Goal: Information Seeking & Learning: Learn about a topic

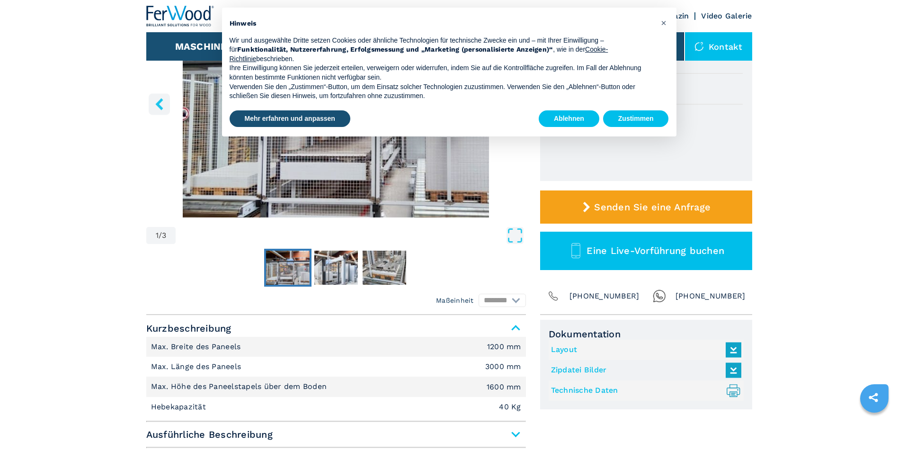
scroll to position [189, 0]
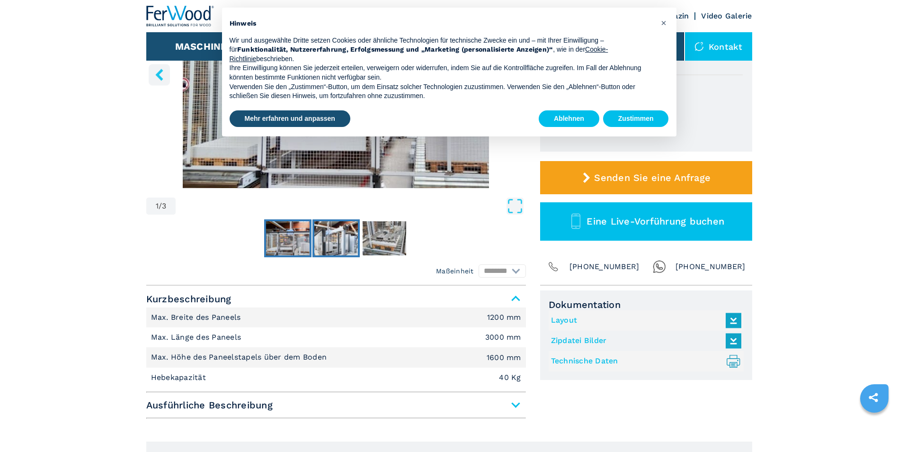
click at [344, 231] on img "Go to Slide 2" at bounding box center [336, 238] width 44 height 34
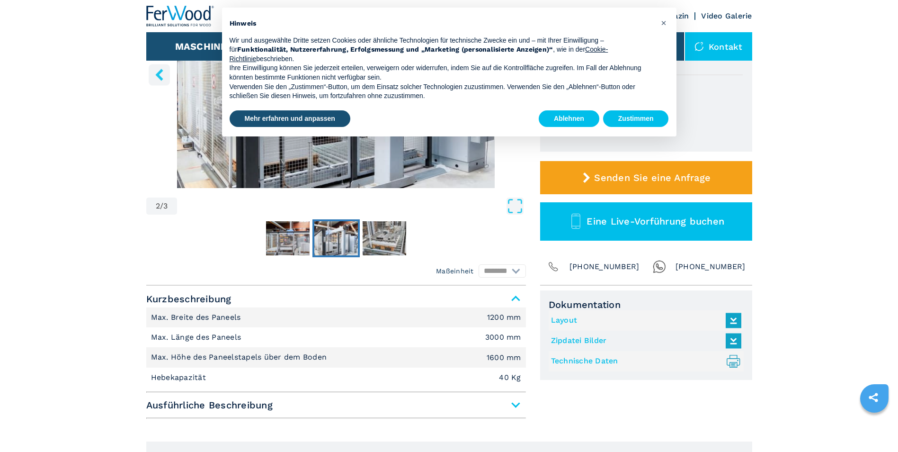
scroll to position [0, 0]
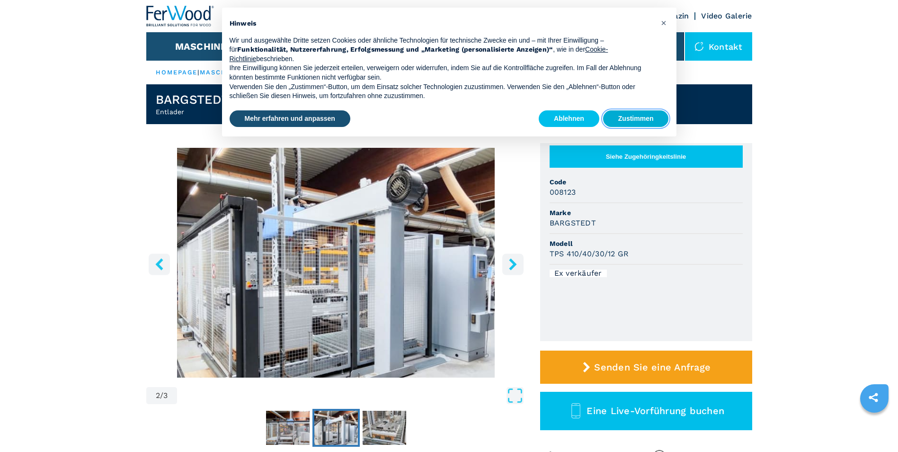
click at [647, 119] on button "Zustimmen" at bounding box center [636, 118] width 66 height 17
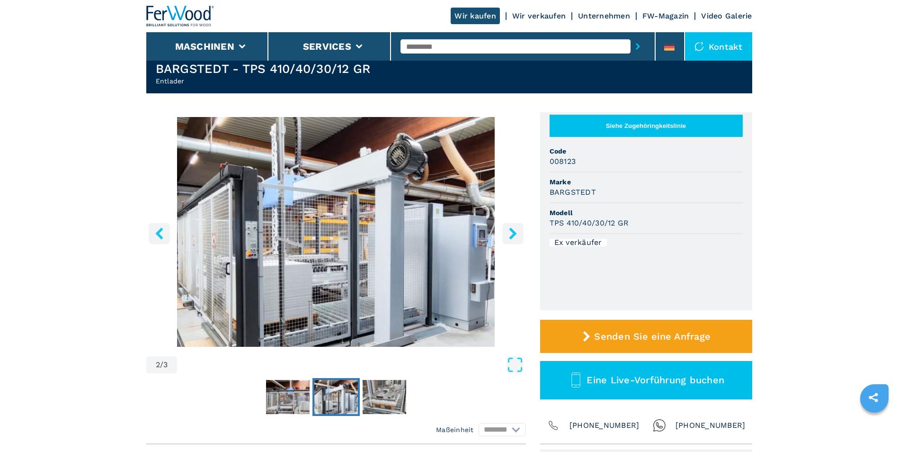
scroll to position [47, 0]
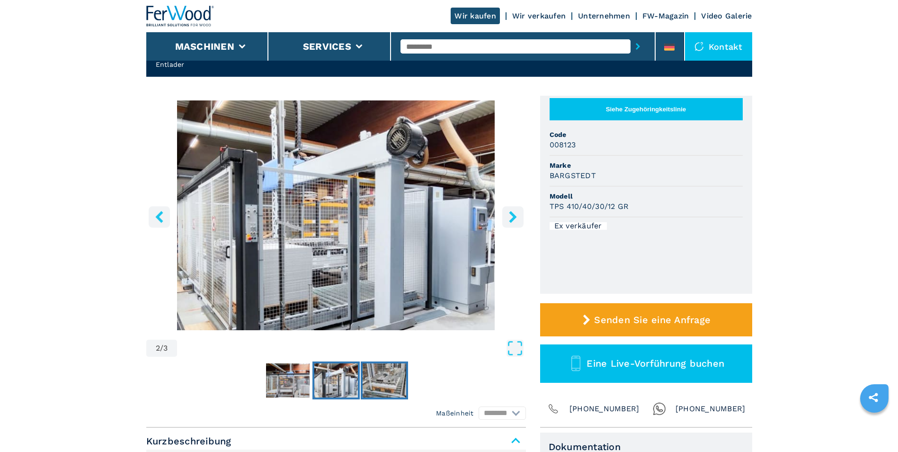
click at [387, 382] on img "Go to Slide 3" at bounding box center [385, 380] width 44 height 34
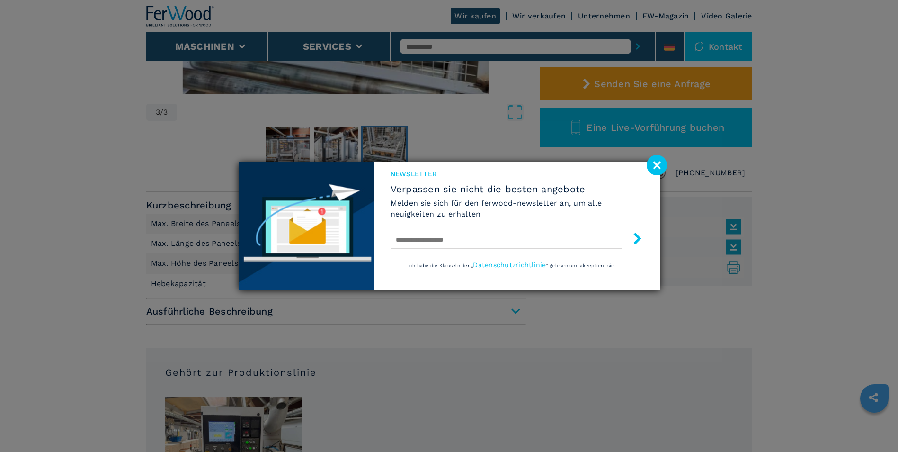
scroll to position [331, 0]
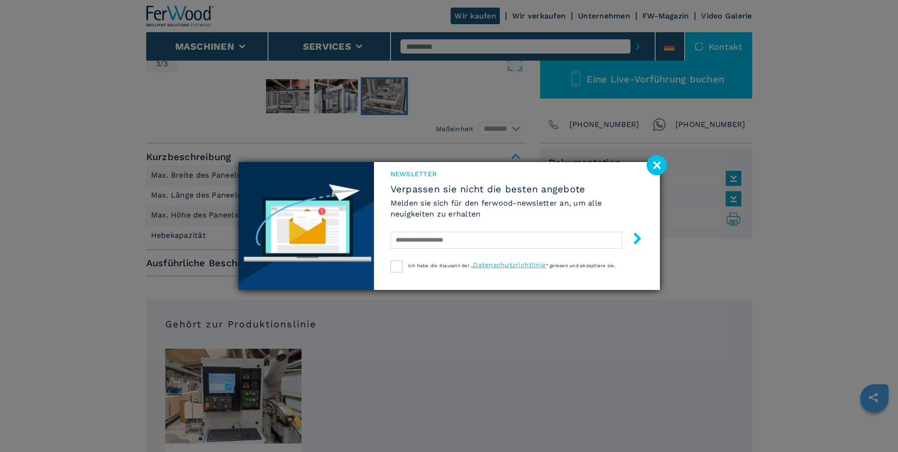
click at [654, 165] on image at bounding box center [657, 165] width 20 height 20
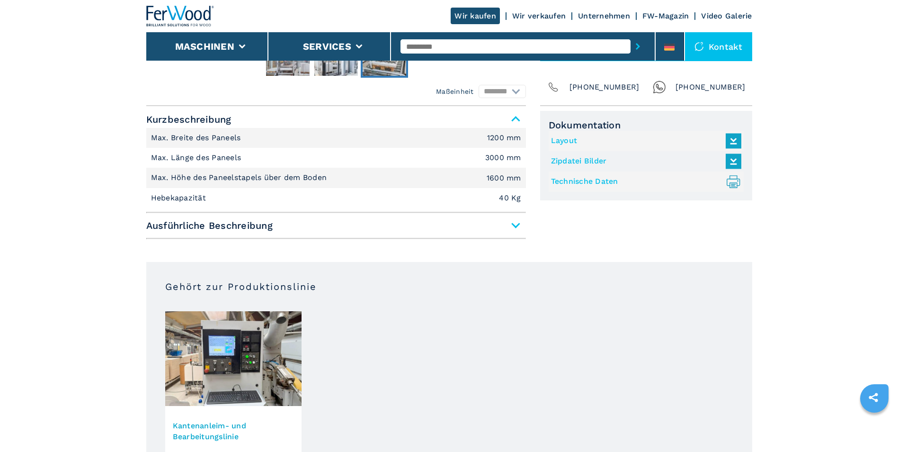
scroll to position [521, 0]
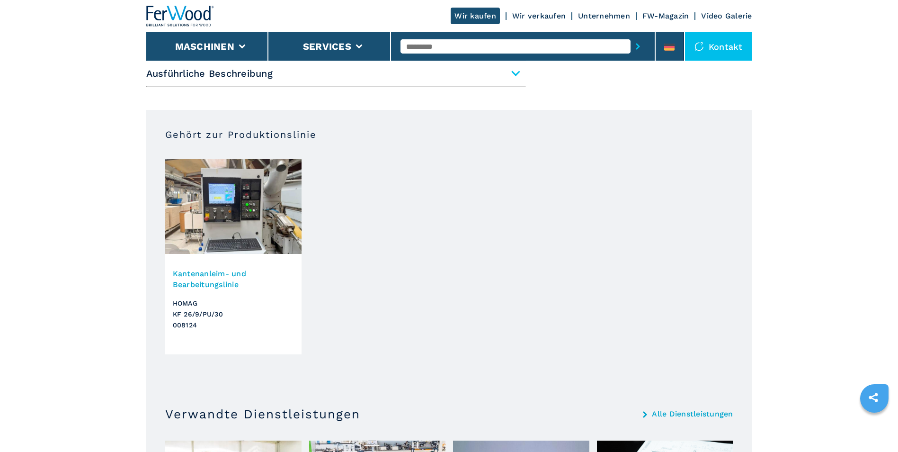
click at [242, 230] on img at bounding box center [233, 206] width 136 height 95
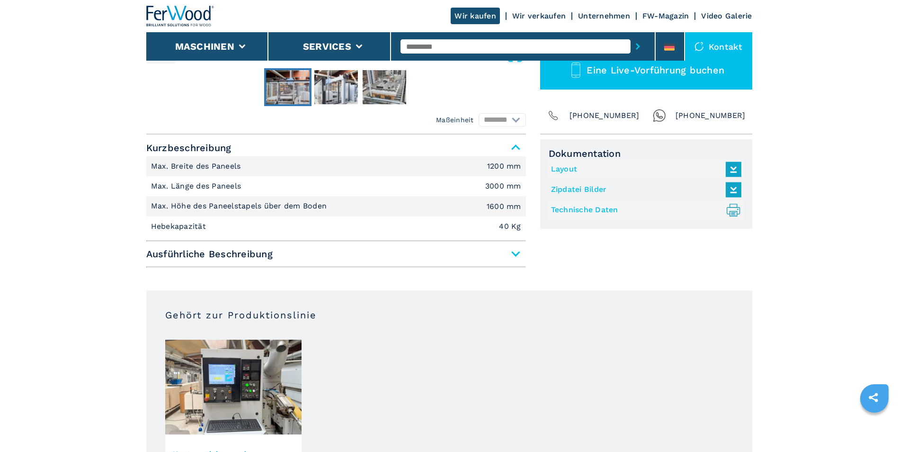
scroll to position [47, 0]
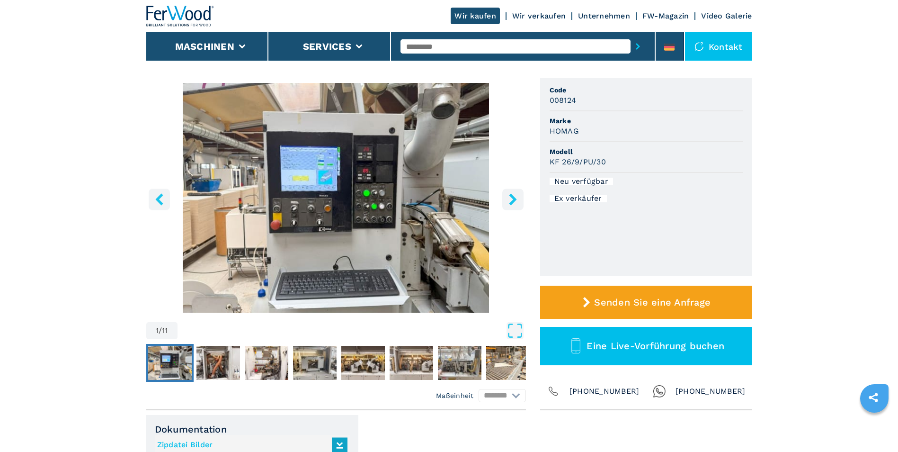
scroll to position [37, 0]
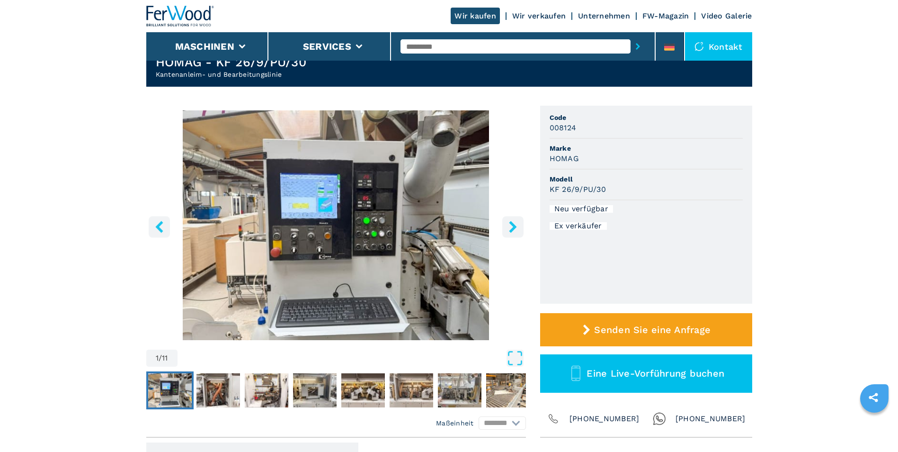
click at [516, 236] on button "right-button" at bounding box center [512, 226] width 21 height 21
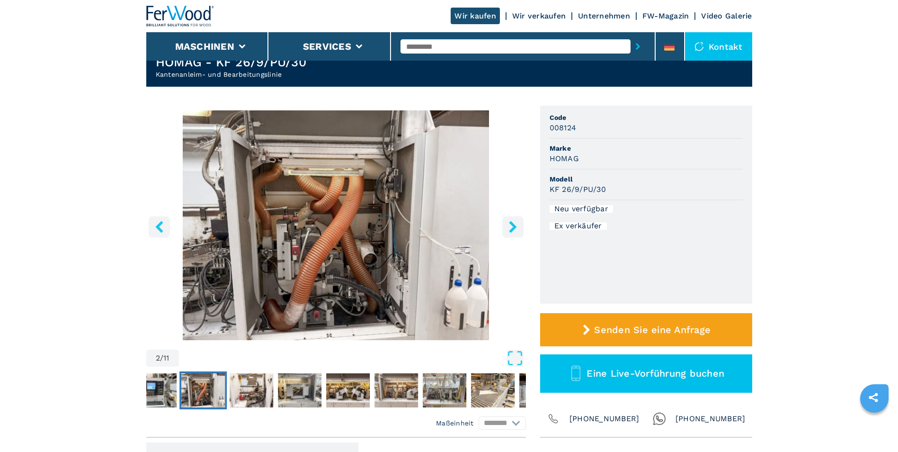
click at [516, 230] on icon "right-button" at bounding box center [513, 227] width 12 height 12
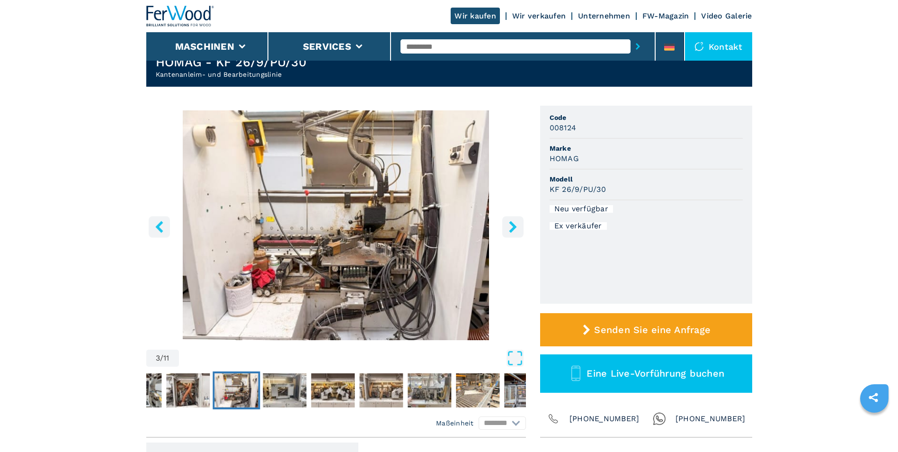
click at [516, 230] on icon "right-button" at bounding box center [513, 227] width 12 height 12
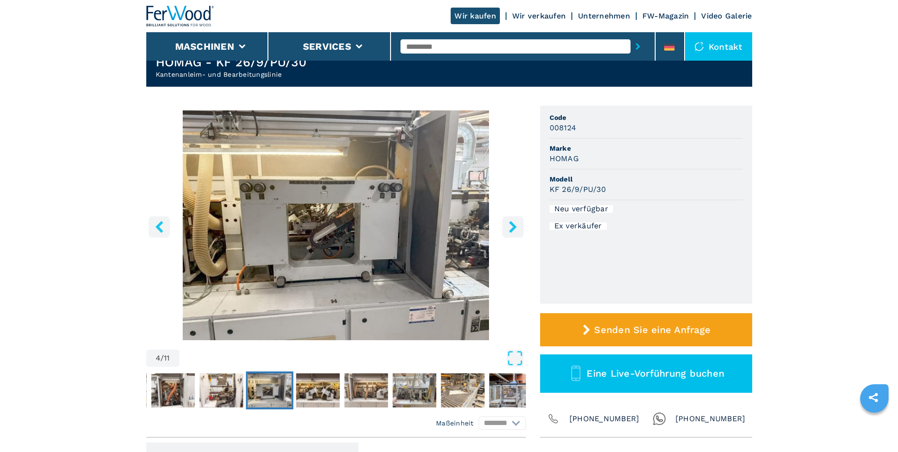
click at [516, 230] on icon "right-button" at bounding box center [513, 227] width 12 height 12
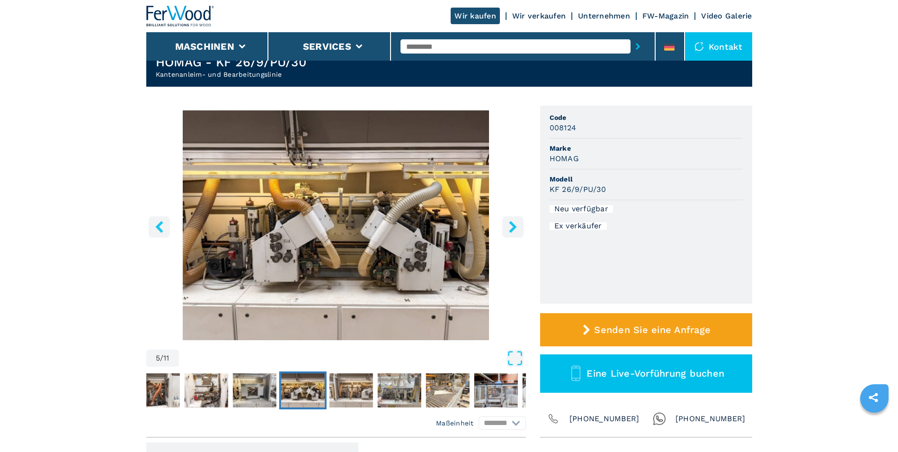
click at [516, 230] on icon "right-button" at bounding box center [513, 227] width 12 height 12
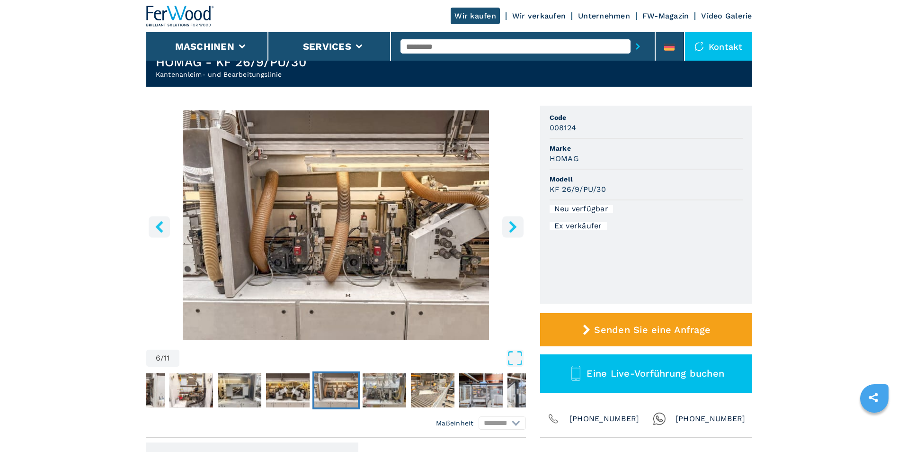
click at [516, 230] on icon "right-button" at bounding box center [513, 227] width 12 height 12
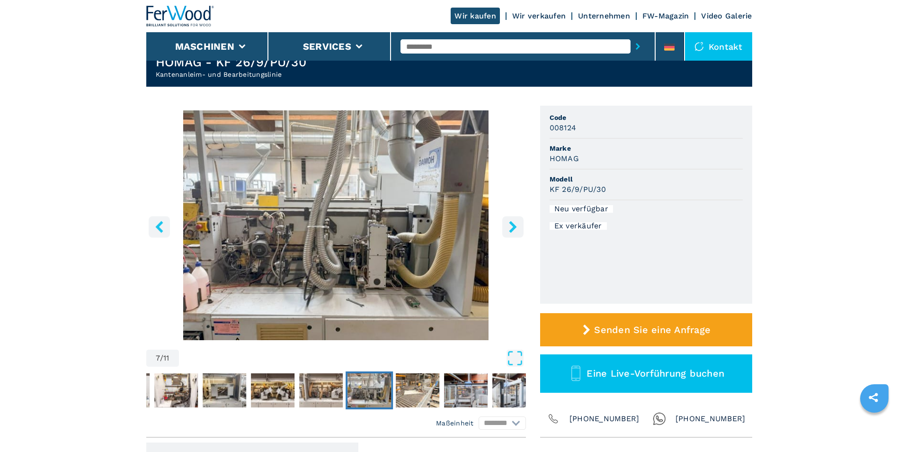
click at [516, 230] on icon "right-button" at bounding box center [513, 227] width 12 height 12
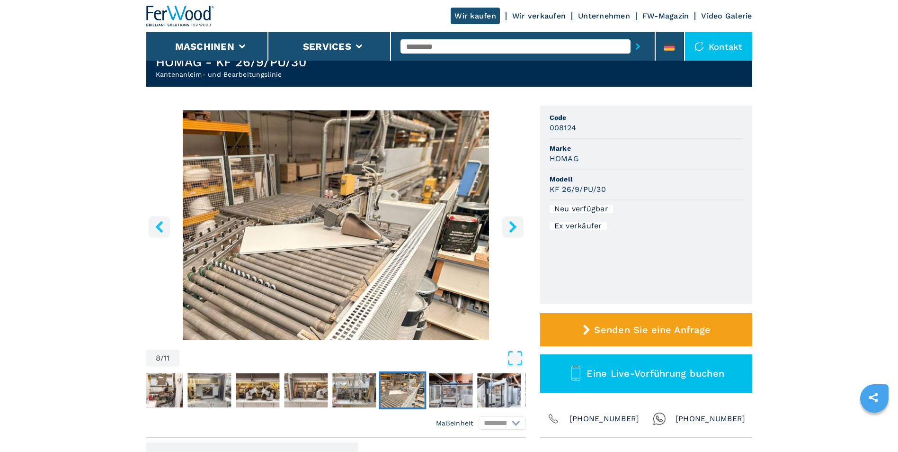
click at [516, 230] on icon "right-button" at bounding box center [513, 227] width 12 height 12
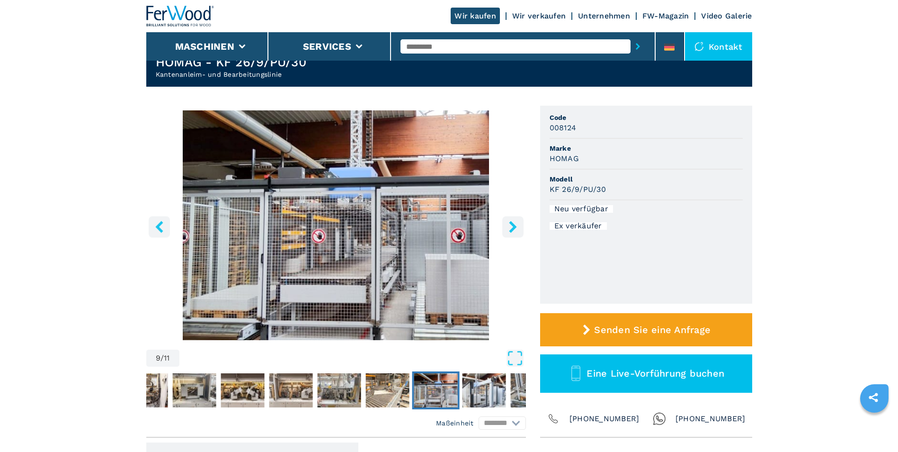
click at [516, 230] on icon "right-button" at bounding box center [513, 227] width 12 height 12
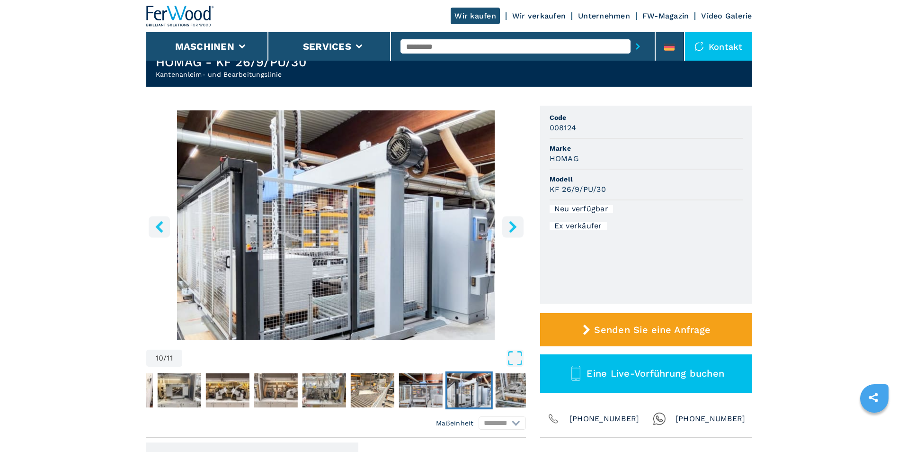
click at [516, 230] on icon "right-button" at bounding box center [513, 227] width 12 height 12
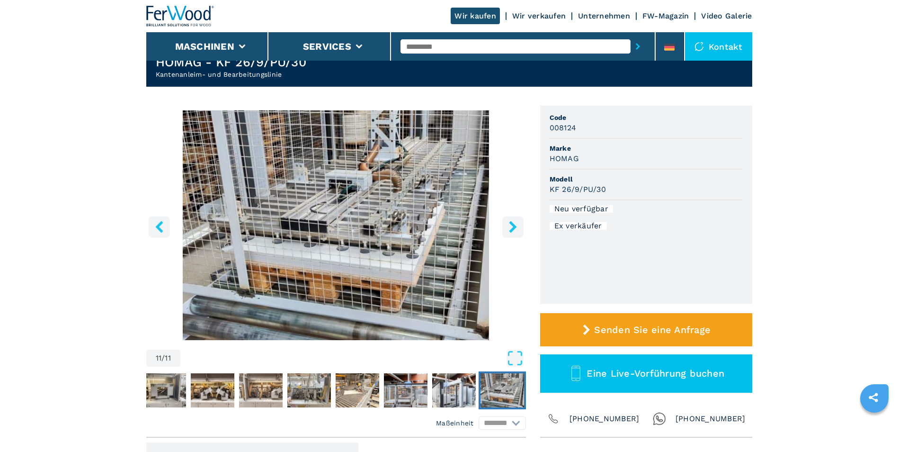
click at [516, 230] on icon "right-button" at bounding box center [513, 227] width 12 height 12
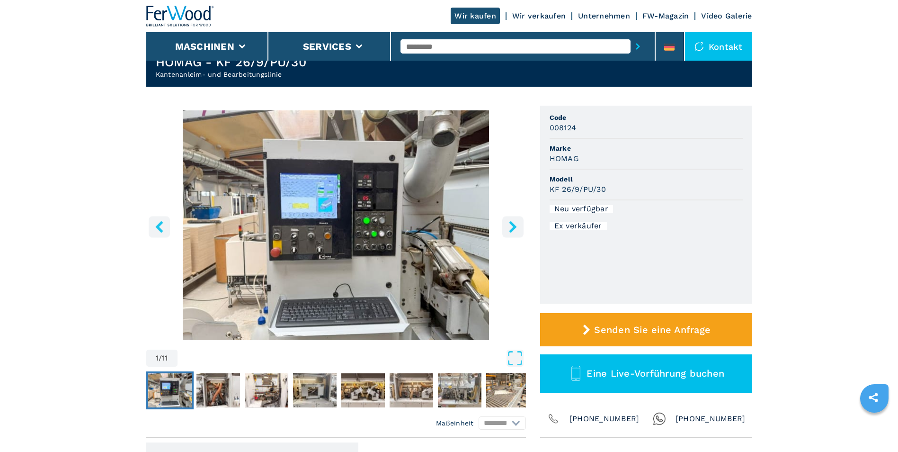
click at [516, 230] on icon "right-button" at bounding box center [513, 227] width 12 height 12
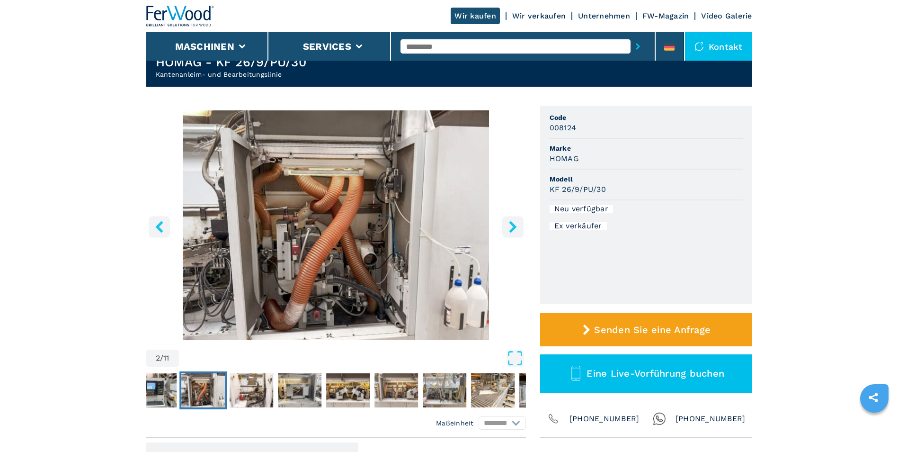
click at [516, 230] on icon "right-button" at bounding box center [513, 227] width 12 height 12
